Goal: Complete application form: Complete application form

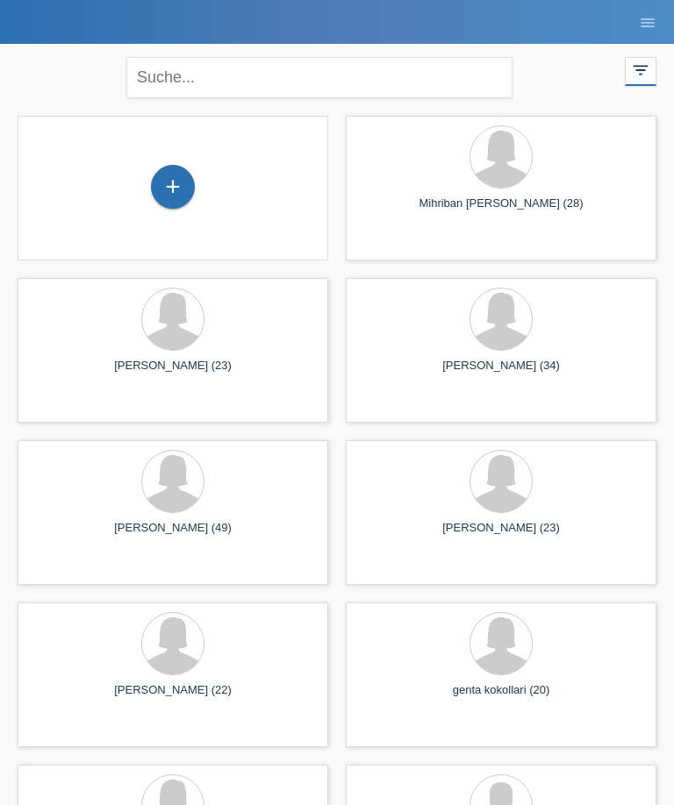
click at [195, 182] on div "+" at bounding box center [173, 188] width 282 height 46
click at [169, 193] on div "+" at bounding box center [173, 187] width 42 height 30
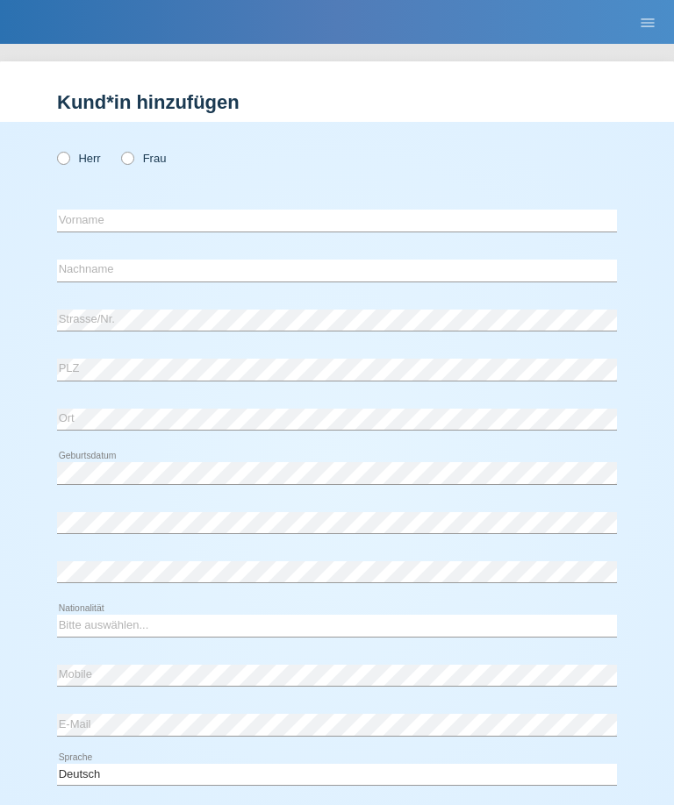
click at [118, 149] on icon at bounding box center [118, 149] width 0 height 0
click at [130, 157] on input "Frau" at bounding box center [126, 157] width 11 height 11
radio input "true"
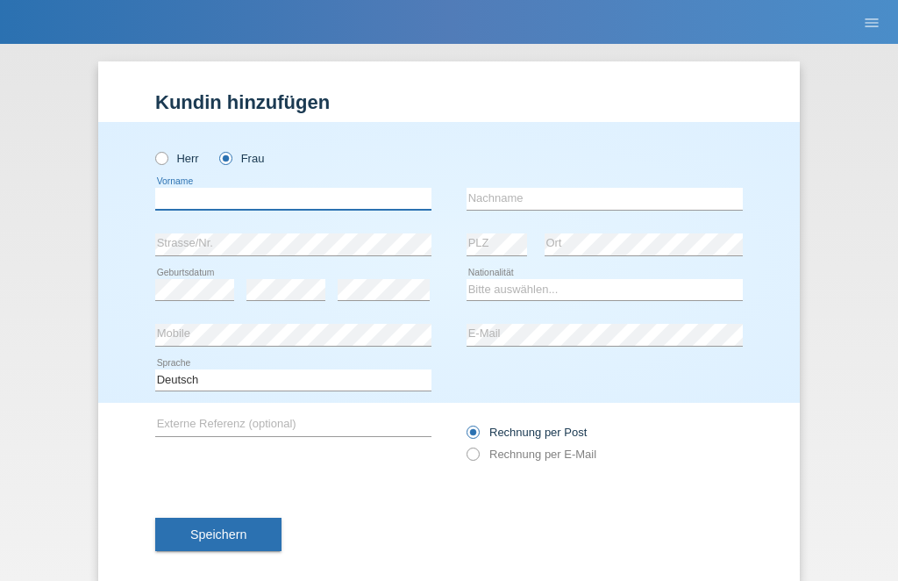
click at [236, 201] on input "text" at bounding box center [293, 199] width 276 height 22
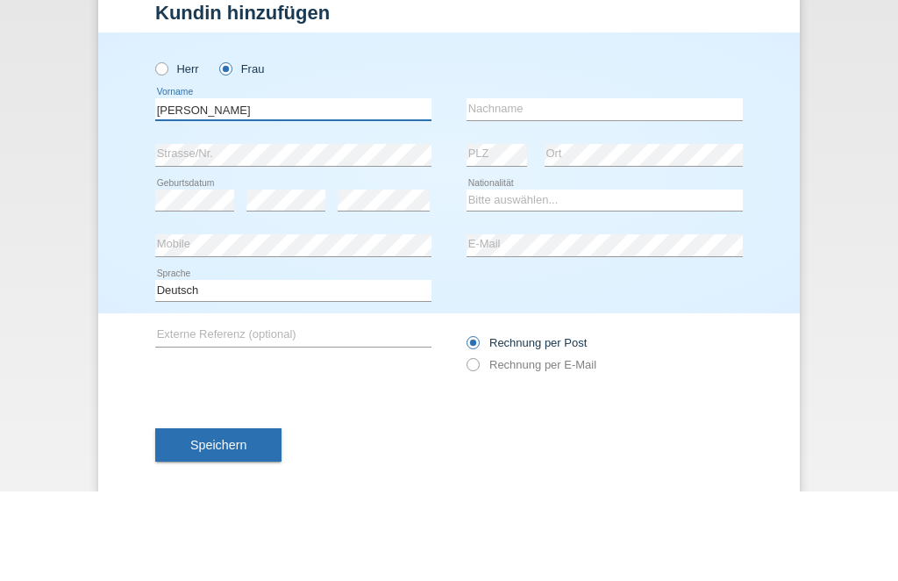
type input "[PERSON_NAME]"
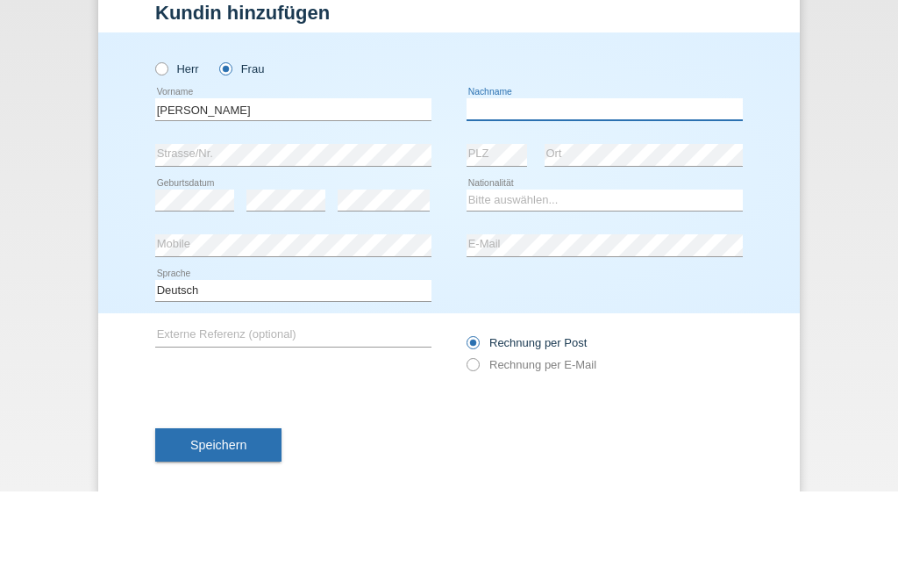
click at [532, 188] on input "text" at bounding box center [605, 199] width 276 height 22
type input "[PERSON_NAME]"
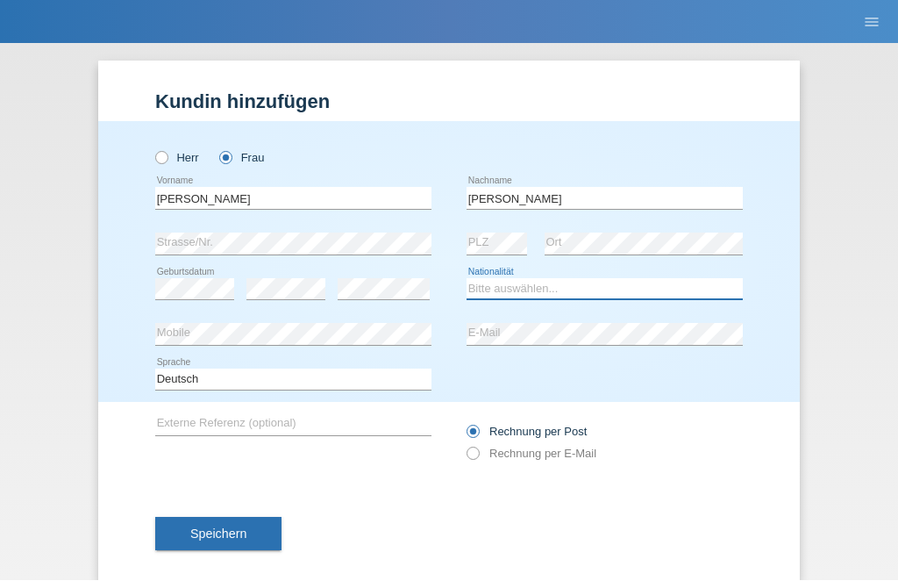
click at [553, 290] on select "Bitte auswählen... Schweiz Deutschland Liechtenstein Österreich ------------ Af…" at bounding box center [605, 289] width 276 height 21
select select "ES"
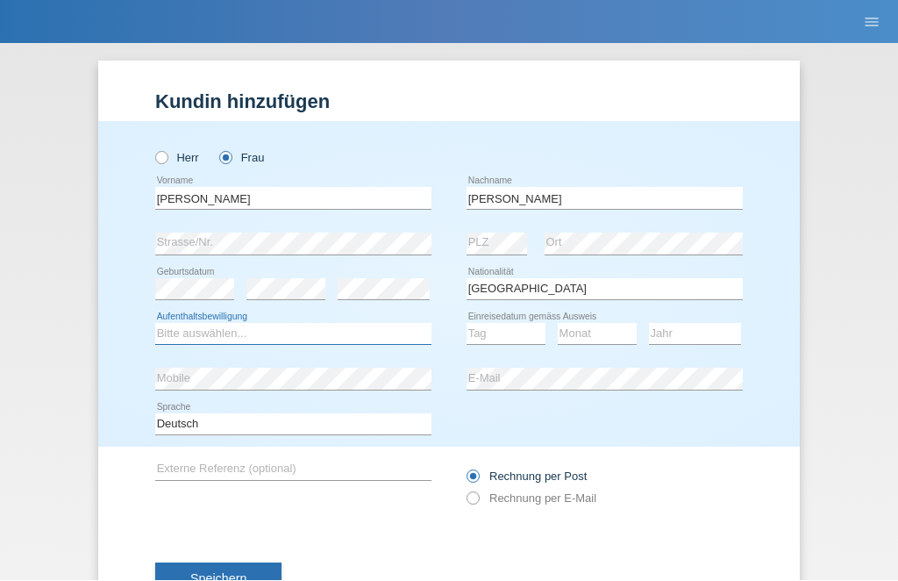
click at [213, 340] on select "Bitte auswählen... C B B - Flüchtlingsstatus Andere" at bounding box center [293, 334] width 276 height 21
select select "C"
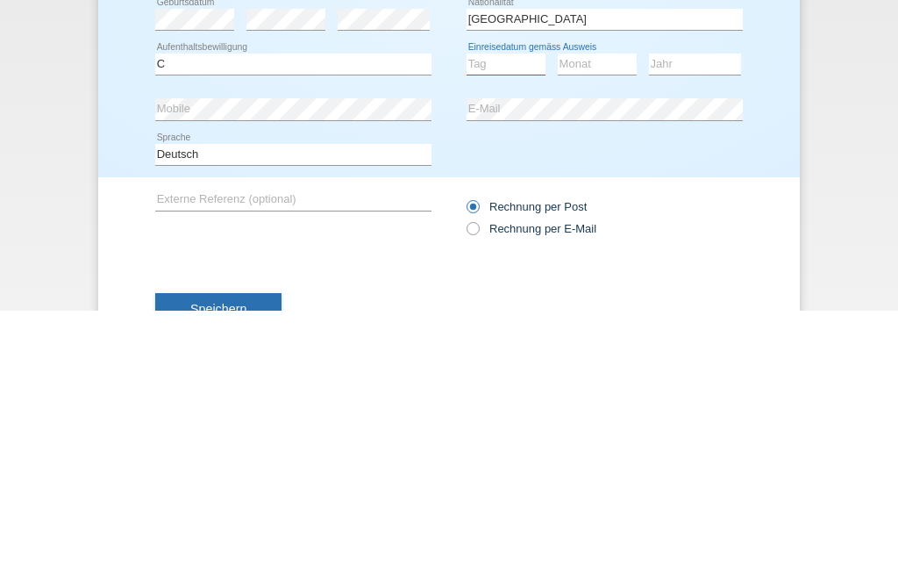
click at [509, 324] on select "Tag 01 02 03 04 05 06 07 08 09 10 11" at bounding box center [506, 334] width 79 height 21
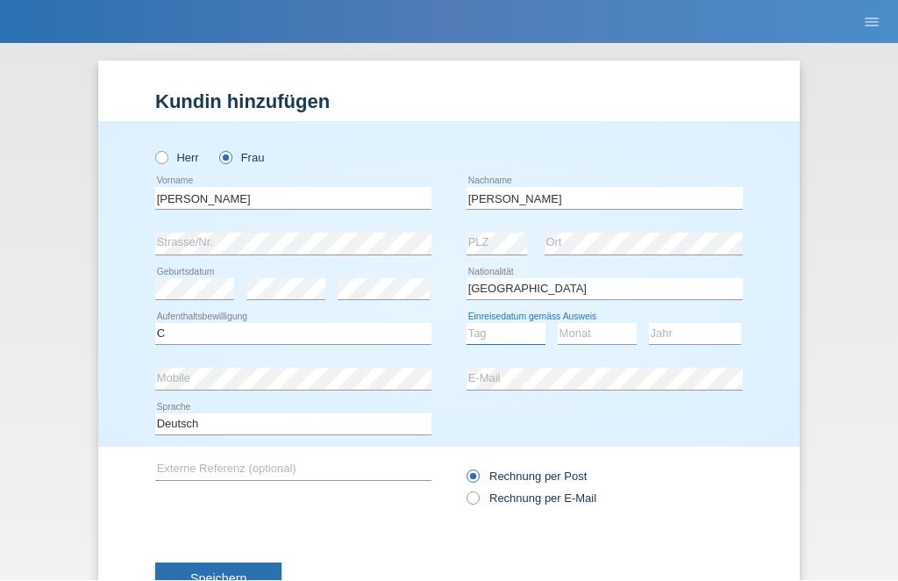
select select "02"
click at [596, 334] on select "Monat 01 02 03 04 05 06 07 08 09 10 11" at bounding box center [597, 334] width 79 height 21
select select "09"
click at [673, 326] on select "Jahr 2025 2024 2023 2022 2021 2020 2019 2018 2017 2016 2015 2014 2013 2012 2011…" at bounding box center [695, 334] width 92 height 21
select select "1975"
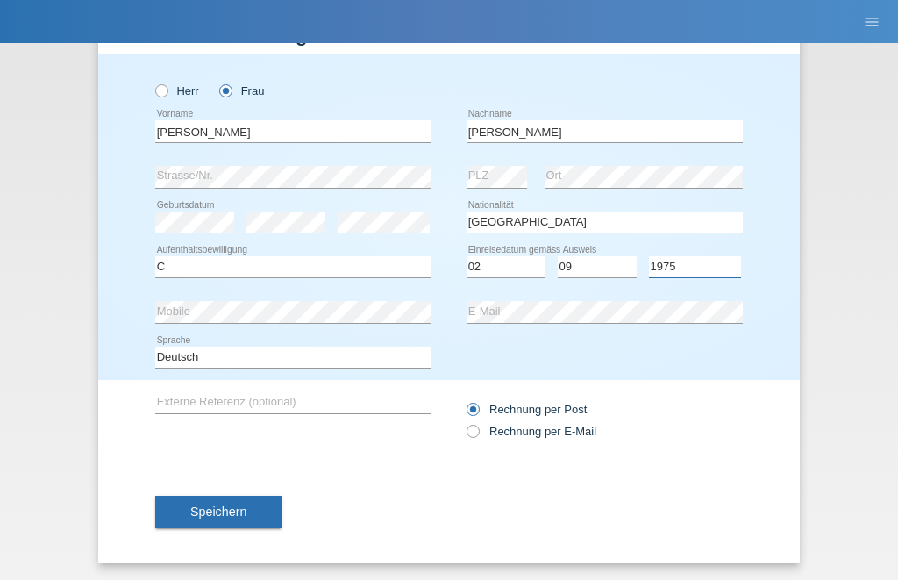
scroll to position [74, 0]
click at [213, 523] on button "Speichern" at bounding box center [218, 512] width 126 height 33
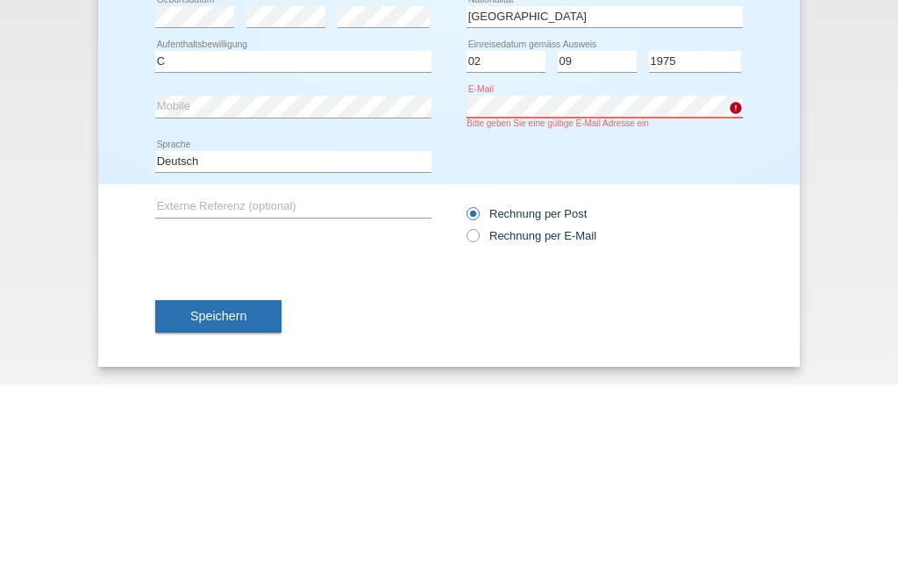
scroll to position [86, 0]
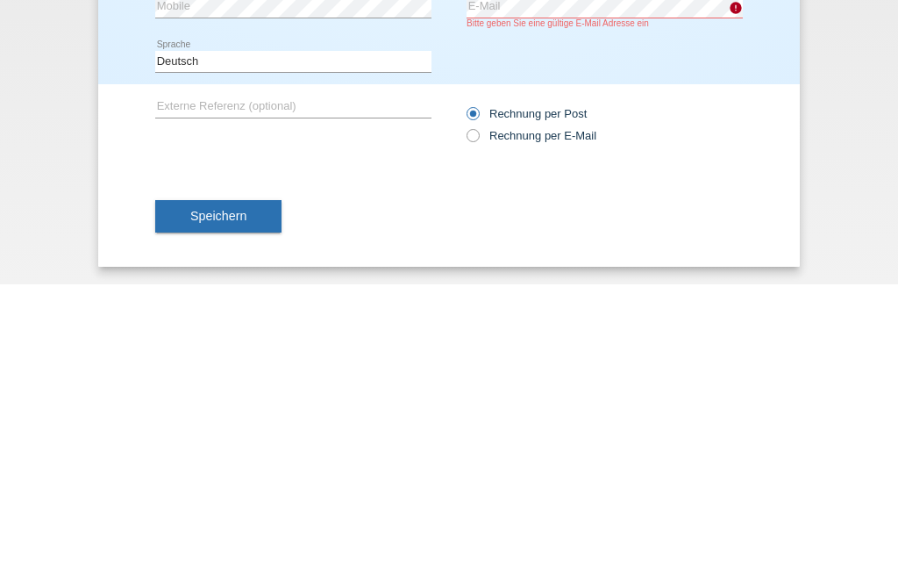
click at [208, 505] on span "Speichern" at bounding box center [218, 512] width 56 height 14
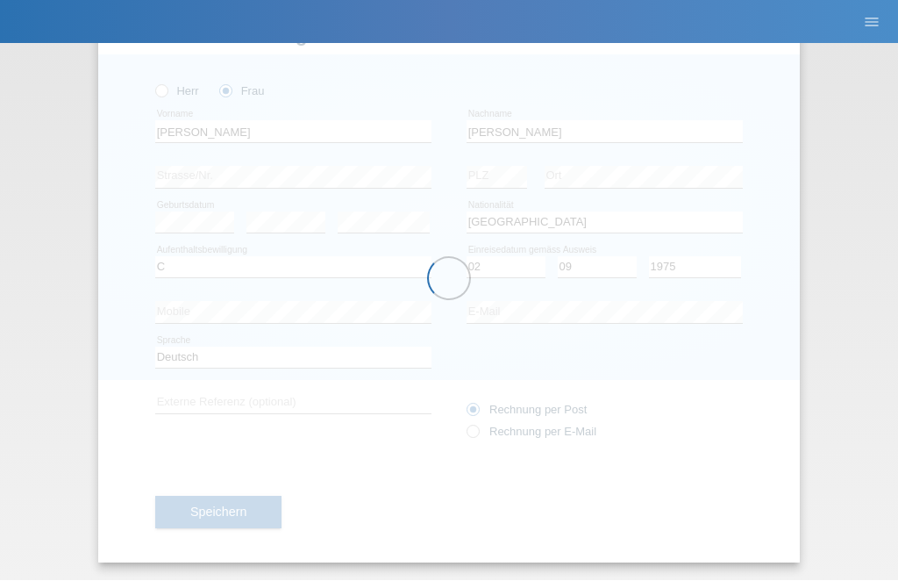
scroll to position [74, 0]
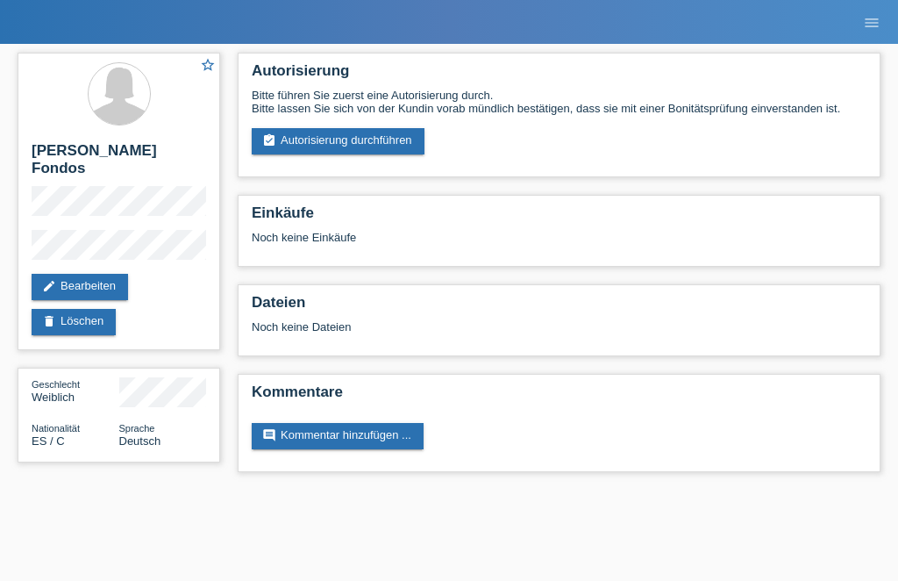
click at [305, 154] on link "assignment_turned_in Autorisierung durchführen" at bounding box center [338, 141] width 173 height 26
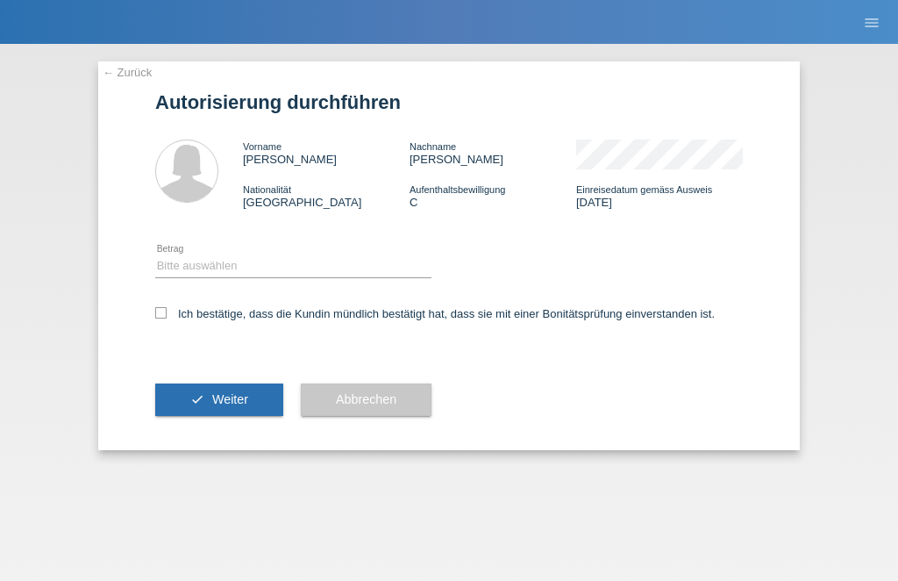
click at [161, 253] on div "Bitte auswählen CHF 1.00 - CHF 499.00 CHF 500.00 - CHF 1'999.00 CHF 2'000.00 - …" at bounding box center [293, 266] width 276 height 45
click at [212, 261] on select "Bitte auswählen CHF 1.00 - CHF 499.00 CHF 500.00 - CHF 1'999.00 CHF 2'000.00 - …" at bounding box center [293, 265] width 276 height 21
select select "2"
click at [168, 313] on label "Ich bestätige, dass die Kundin mündlich bestätigt hat, dass sie mit einer Bonit…" at bounding box center [435, 313] width 560 height 13
click at [167, 313] on input "Ich bestätige, dass die Kundin mündlich bestätigt hat, dass sie mit einer Bonit…" at bounding box center [160, 312] width 11 height 11
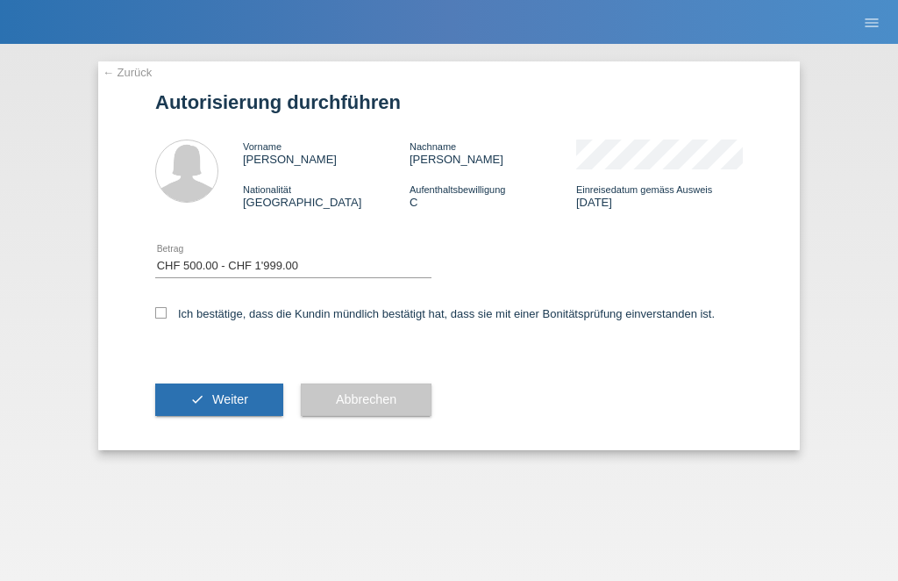
checkbox input "true"
click at [191, 399] on icon "check" at bounding box center [197, 399] width 14 height 14
